Goal: Complete application form

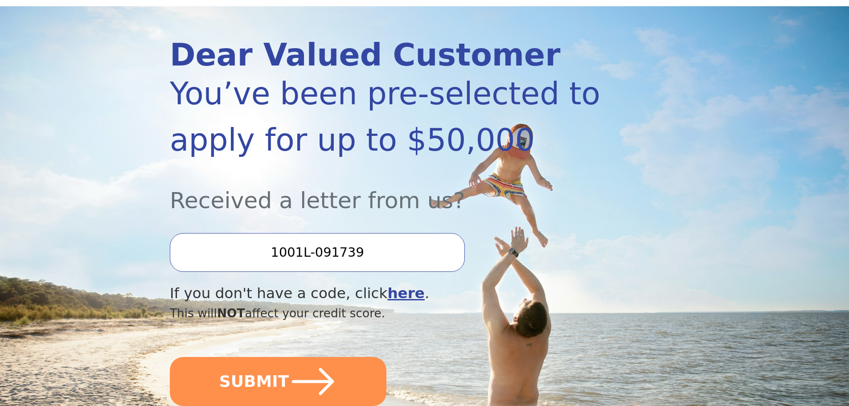
scroll to position [134, 0]
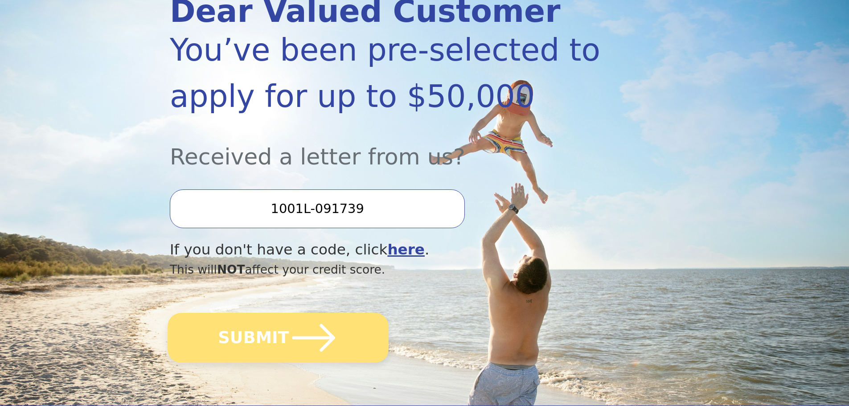
click at [282, 337] on button "SUBMIT" at bounding box center [277, 338] width 221 height 50
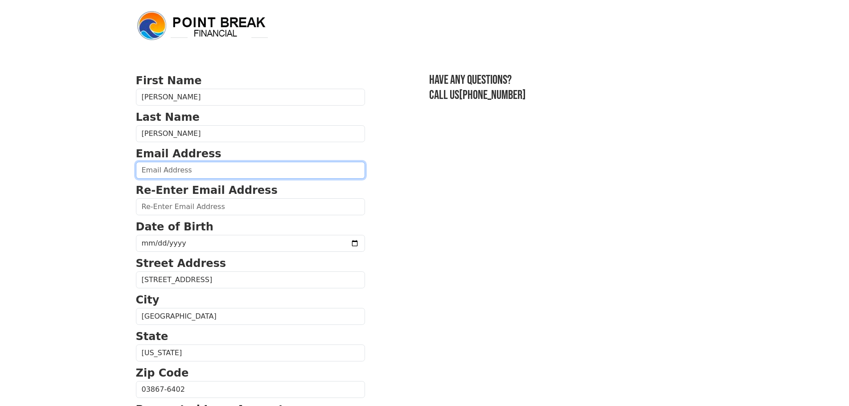
click at [172, 169] on input "email" at bounding box center [250, 170] width 229 height 17
type input "[EMAIL_ADDRESS][DOMAIN_NAME]"
type input "[PHONE_NUMBER]"
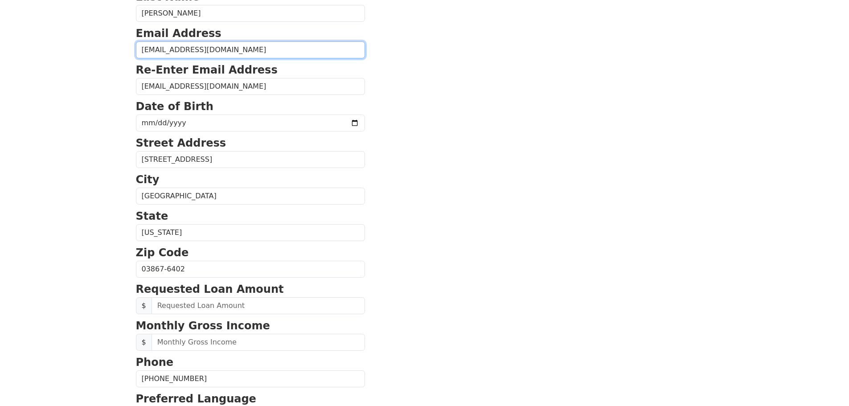
scroll to position [118, 0]
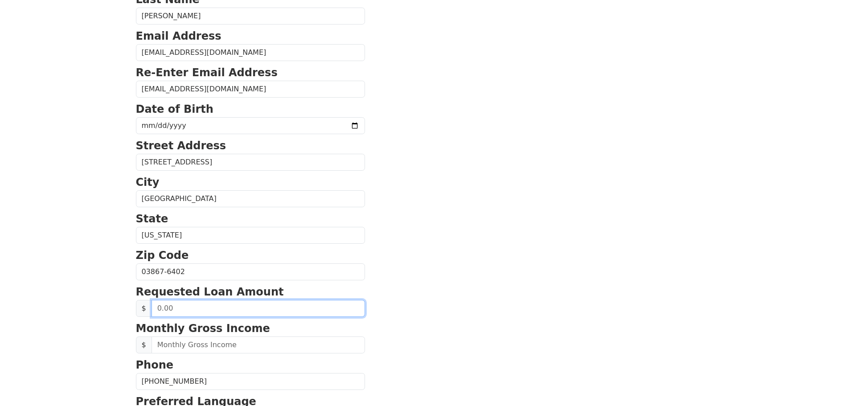
click at [194, 308] on input "text" at bounding box center [257, 308] width 213 height 17
type input "30,000.00"
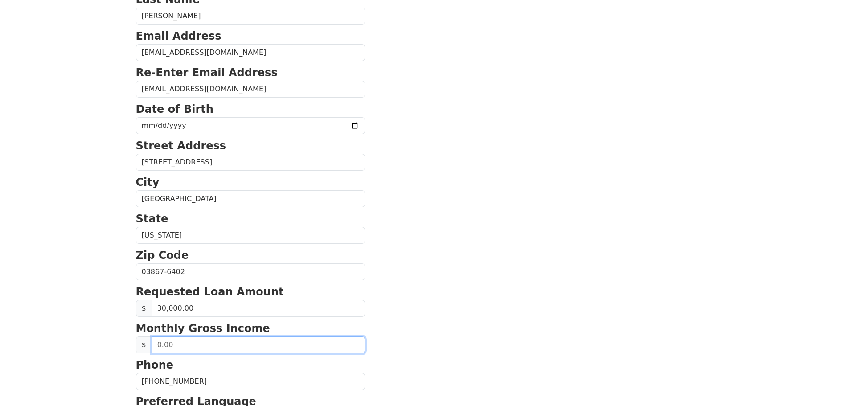
click at [216, 343] on input "text" at bounding box center [257, 344] width 213 height 17
type input "7,100.00"
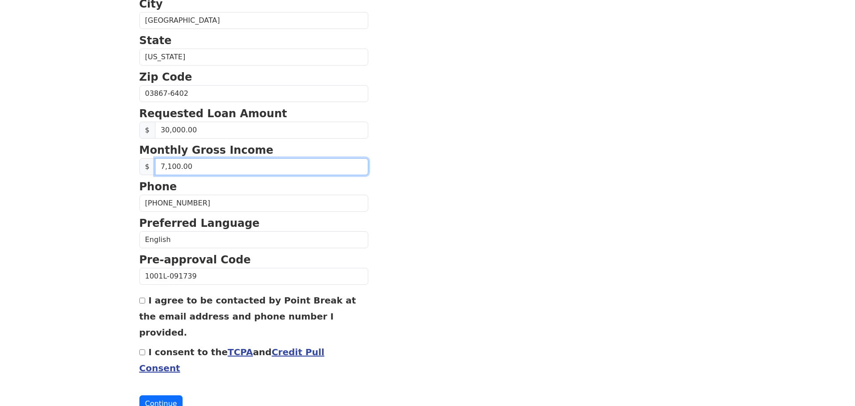
scroll to position [303, 0]
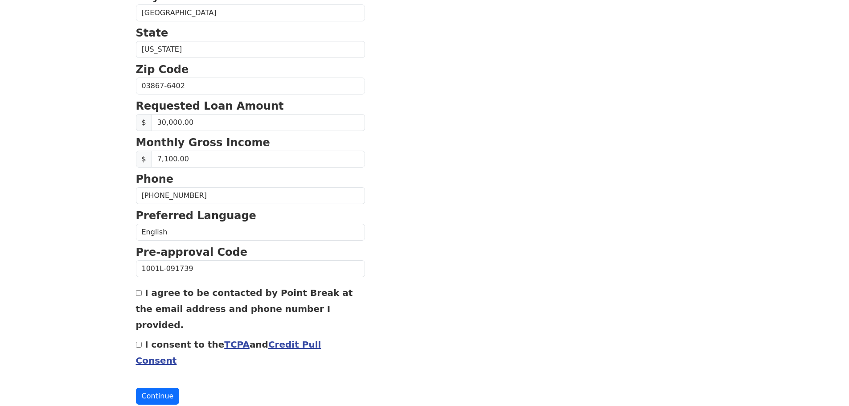
click at [293, 339] on link "Credit Pull Consent" at bounding box center [228, 352] width 185 height 27
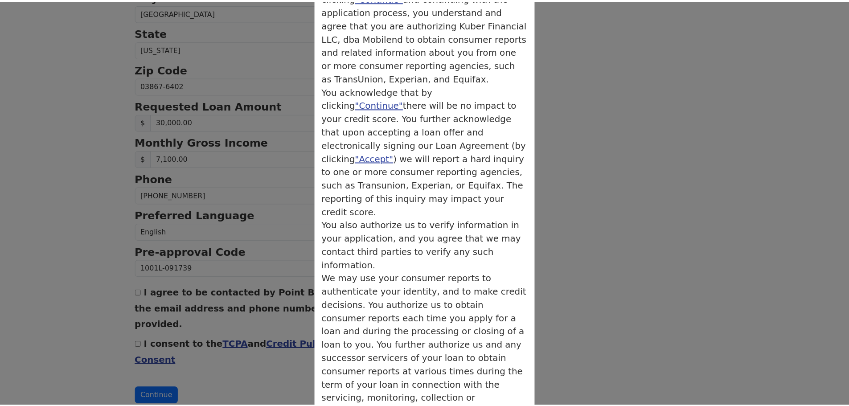
scroll to position [96, 0]
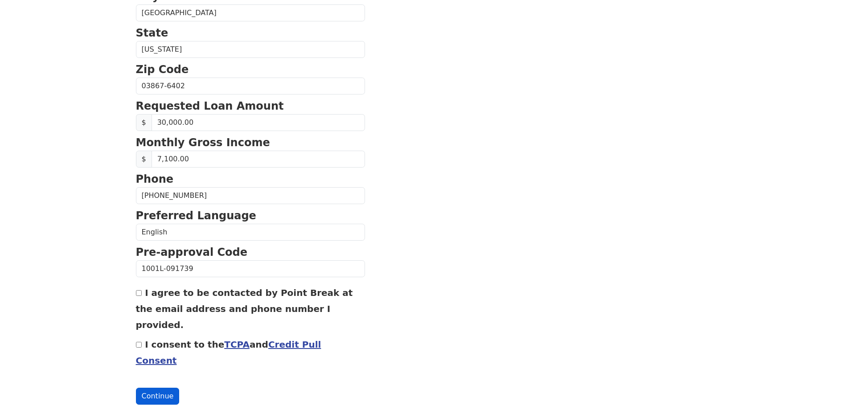
click at [154, 388] on button "Continue" at bounding box center [158, 396] width 44 height 17
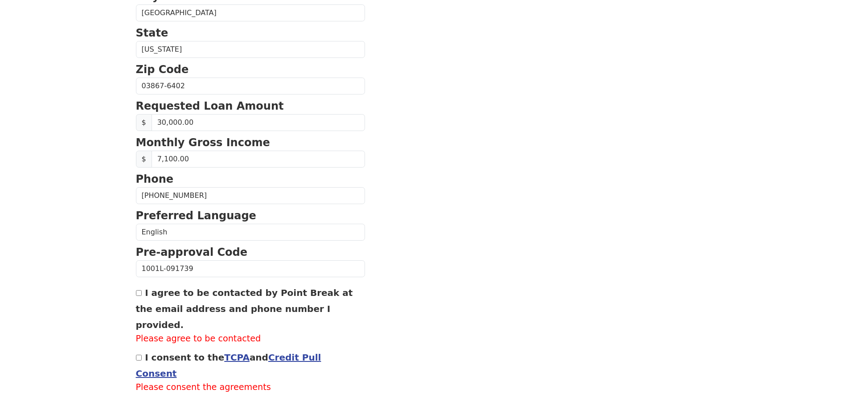
click at [139, 293] on input "I agree to be contacted by Point Break at the email address and phone number I …" at bounding box center [139, 293] width 6 height 6
checkbox input "true"
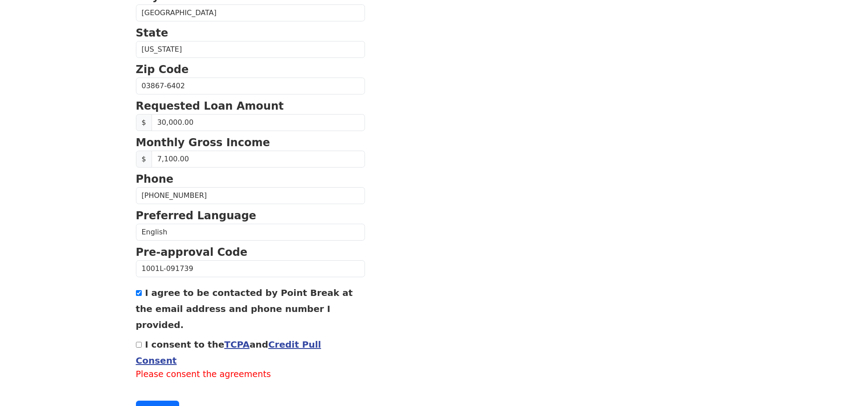
click at [138, 342] on input "I consent to the TCPA and Credit Pull Consent" at bounding box center [139, 345] width 6 height 6
checkbox input "true"
click at [160, 388] on button "Continue" at bounding box center [158, 396] width 44 height 17
click at [143, 388] on button "Continue" at bounding box center [158, 396] width 44 height 17
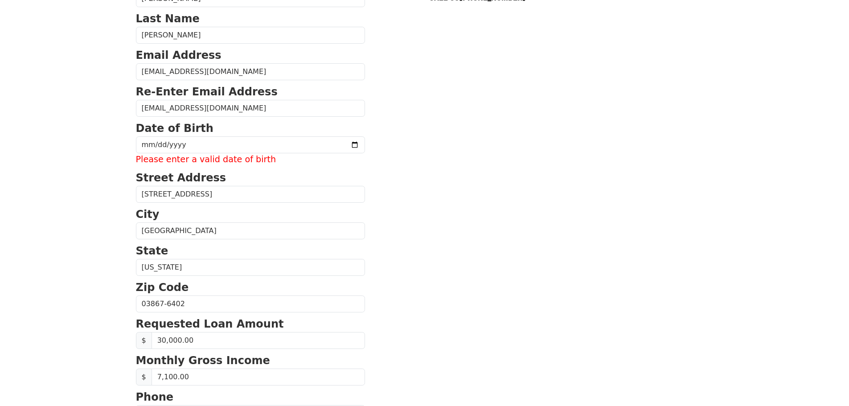
scroll to position [94, 0]
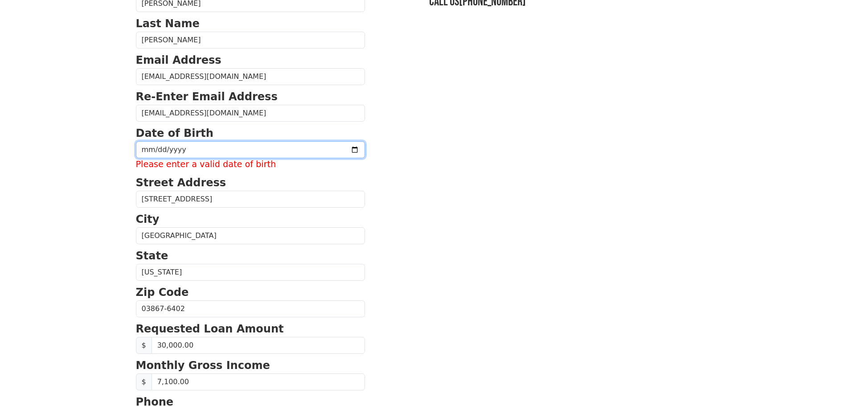
click at [202, 148] on input "date" at bounding box center [250, 149] width 229 height 17
type input "[DATE]"
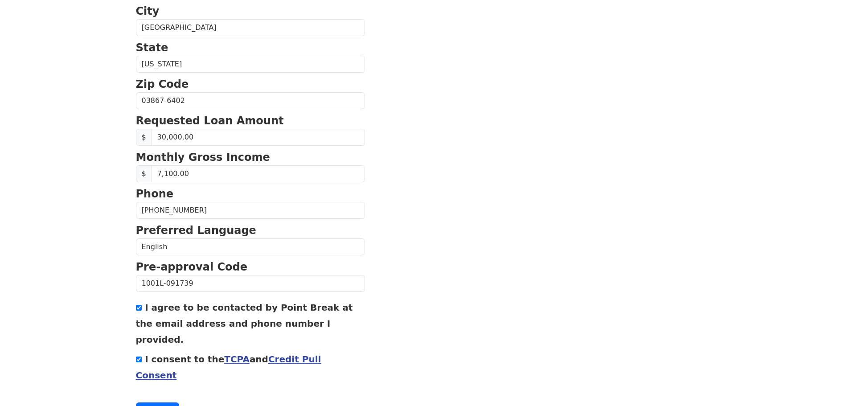
scroll to position [303, 0]
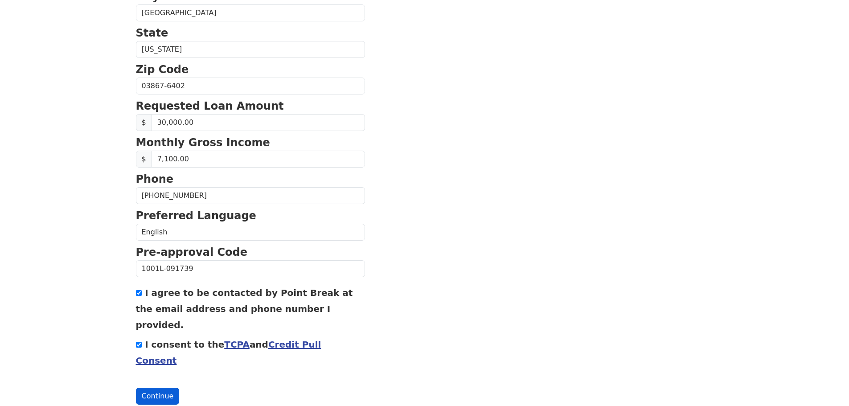
click at [151, 388] on button "Continue" at bounding box center [158, 396] width 44 height 17
